Goal: Information Seeking & Learning: Find specific fact

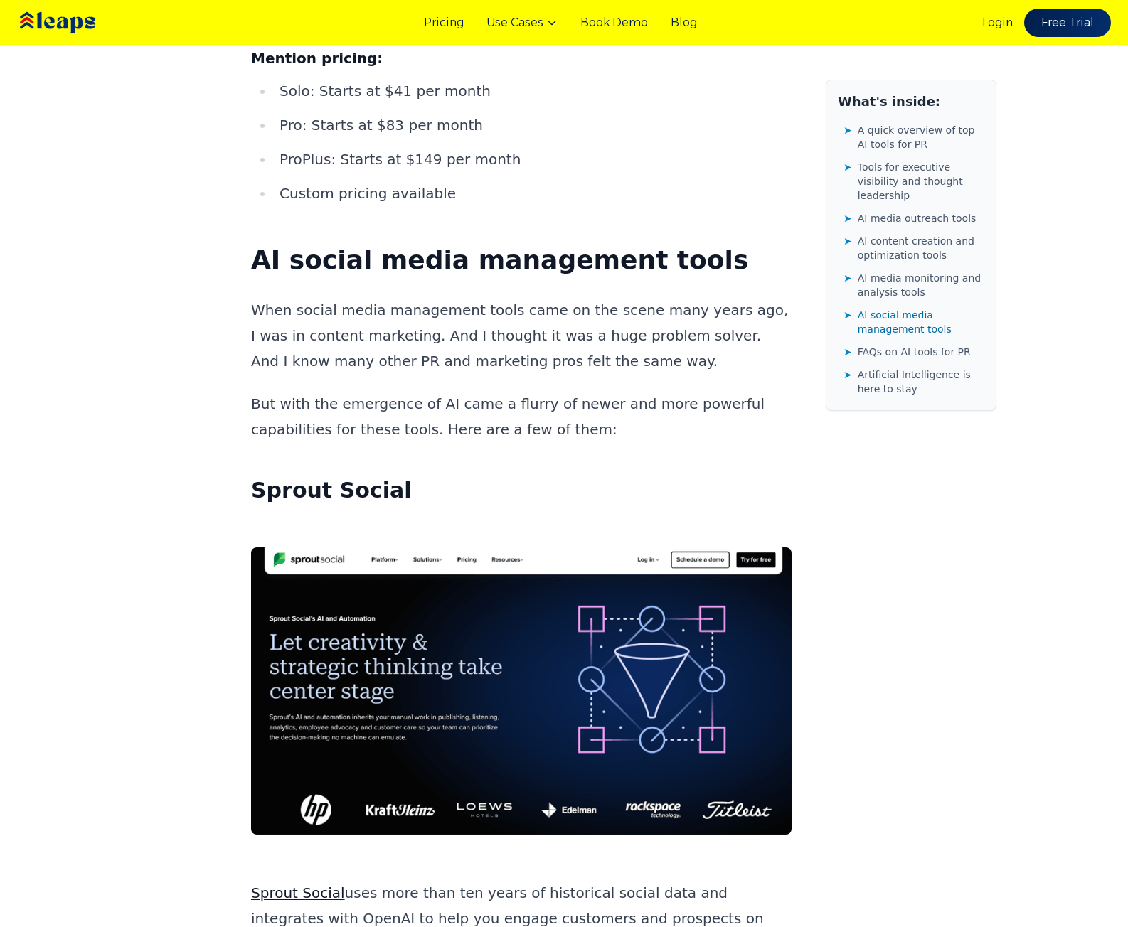
scroll to position [19022, 0]
drag, startPoint x: 488, startPoint y: 365, endPoint x: 770, endPoint y: 83, distance: 398.7
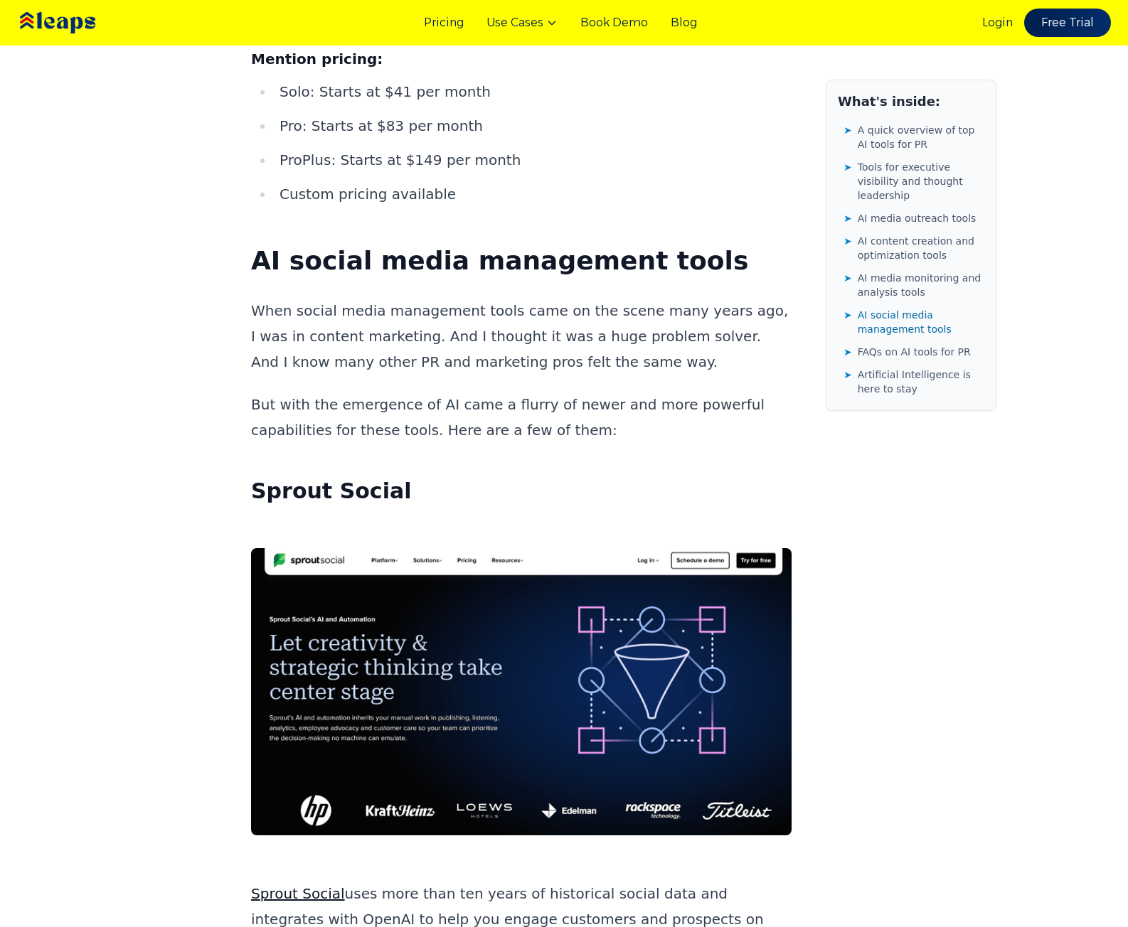
drag, startPoint x: 370, startPoint y: 399, endPoint x: 379, endPoint y: 395, distance: 9.5
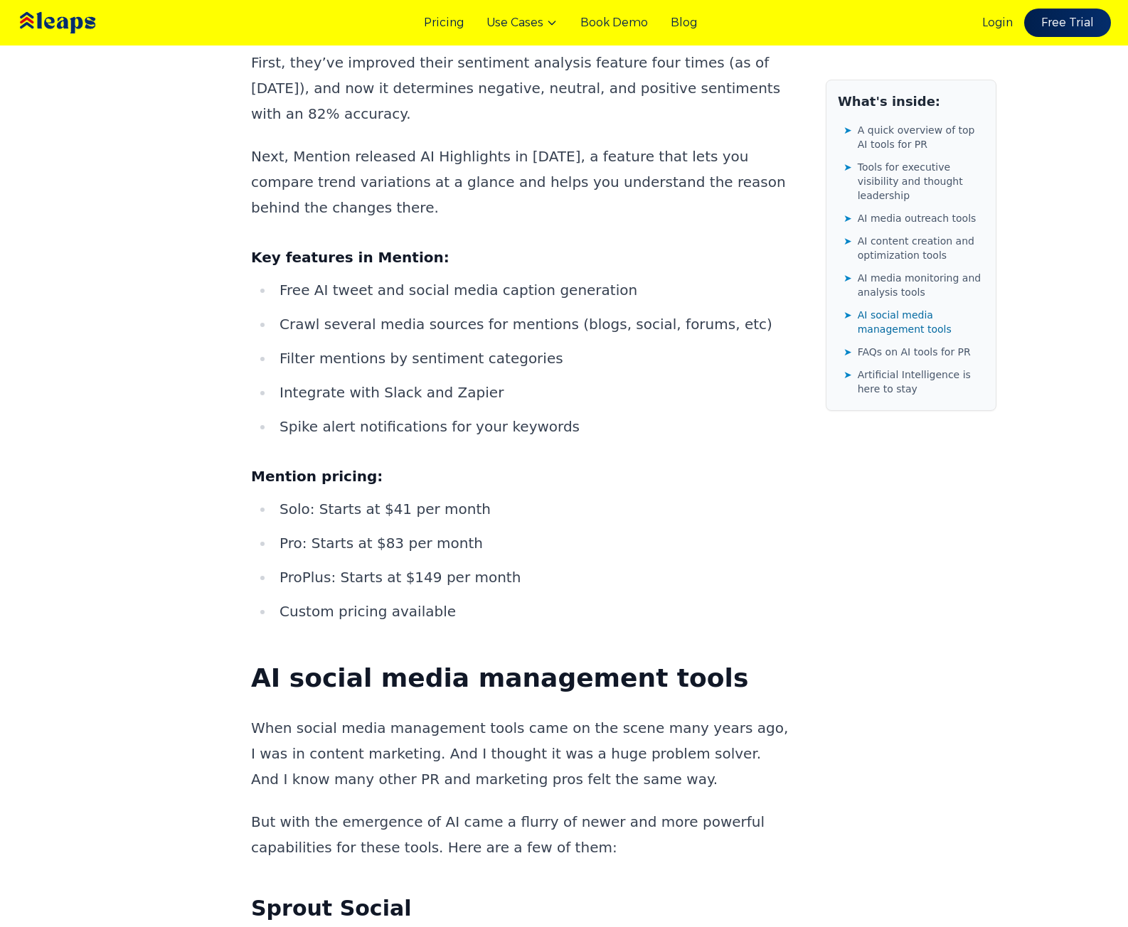
scroll to position [18596, 0]
